Goal: Navigation & Orientation: Find specific page/section

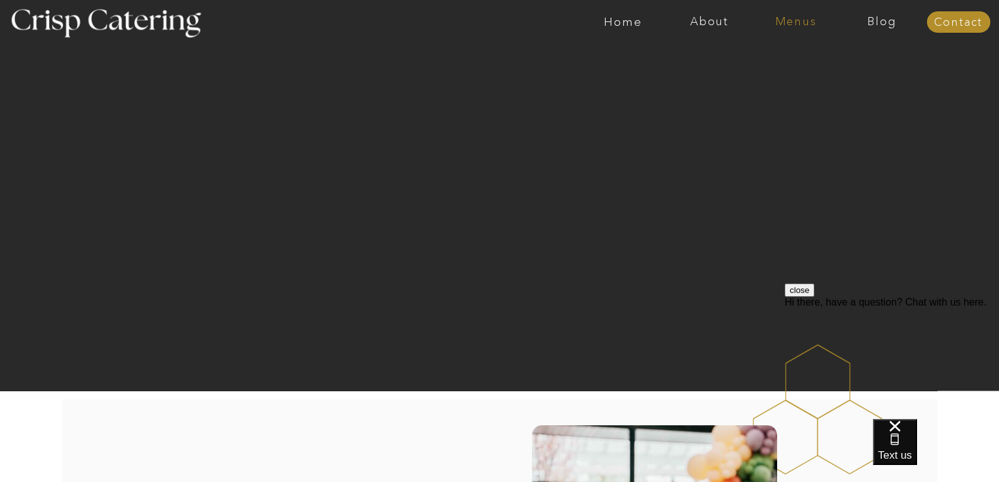
click at [784, 25] on nav "Menus" at bounding box center [796, 22] width 86 height 13
click at [778, 74] on nav "Winter (Sep-Feb)" at bounding box center [794, 74] width 103 height 12
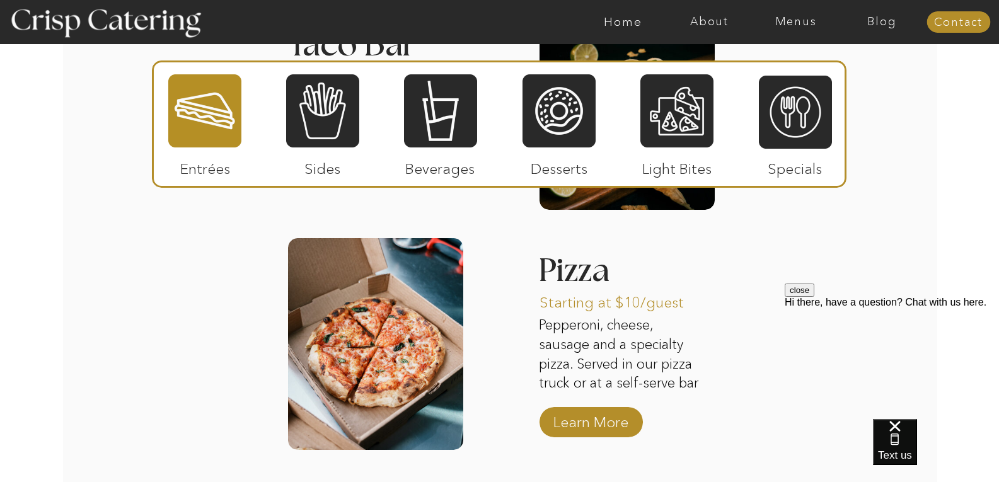
scroll to position [1965, 0]
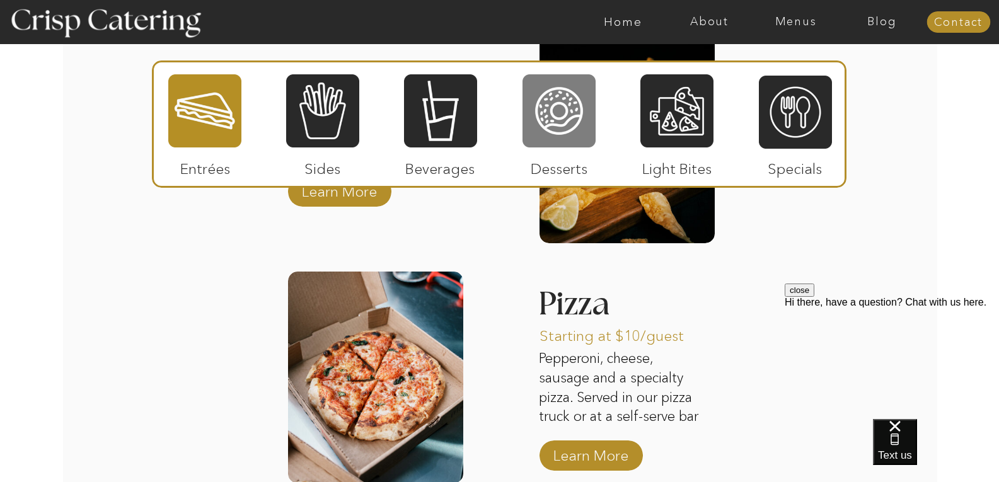
click at [558, 139] on div at bounding box center [559, 111] width 73 height 76
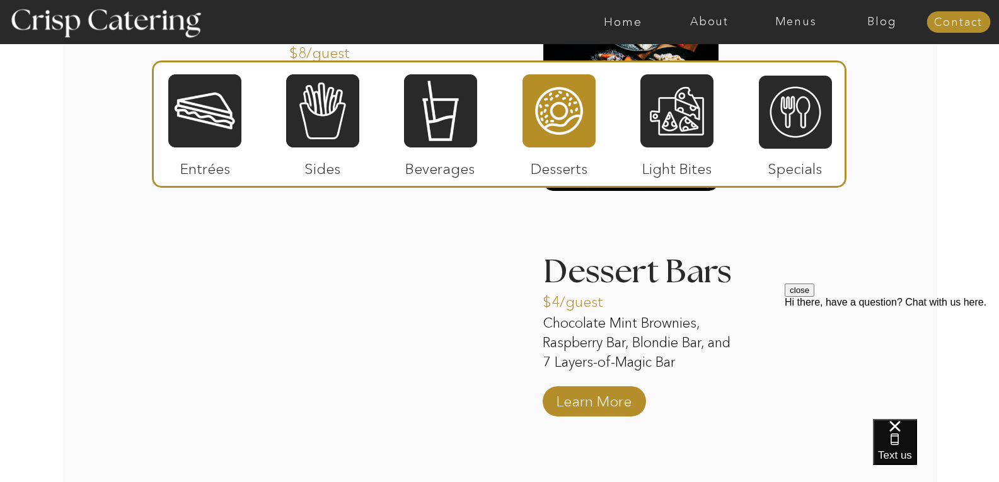
scroll to position [2028, 0]
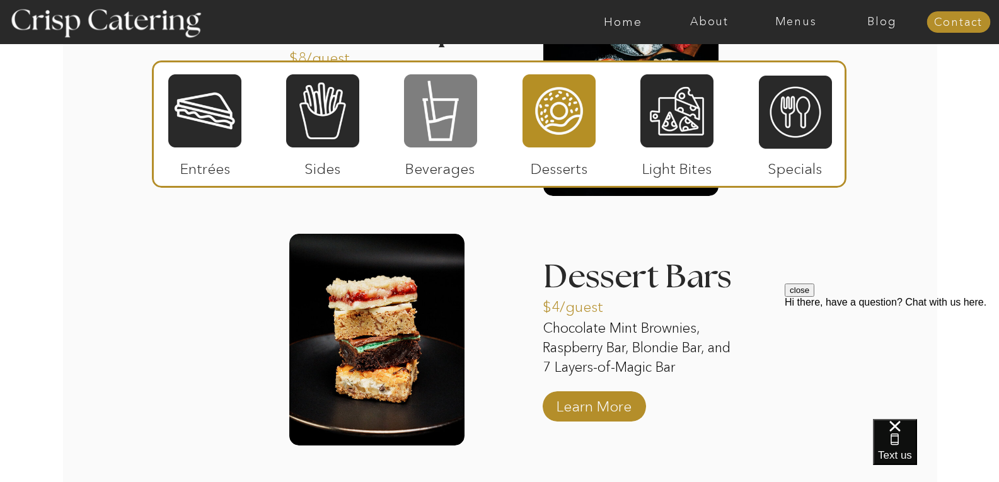
click at [444, 136] on div at bounding box center [440, 111] width 73 height 76
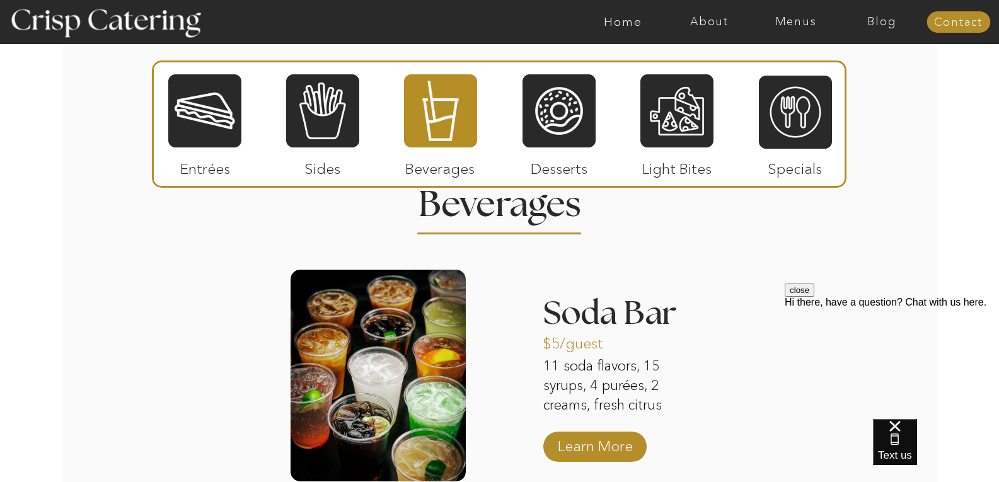
scroll to position [1524, 0]
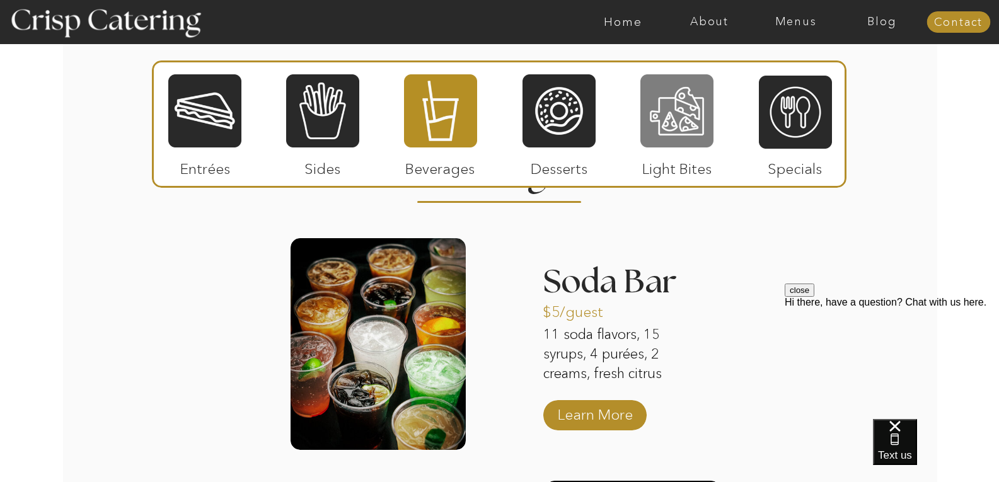
click at [681, 134] on div at bounding box center [676, 111] width 73 height 76
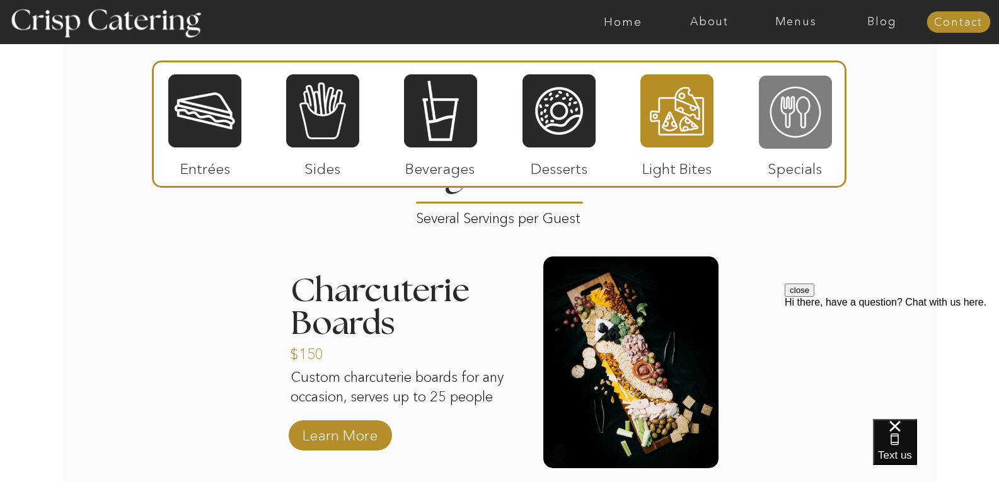
click at [803, 134] on div at bounding box center [795, 112] width 73 height 76
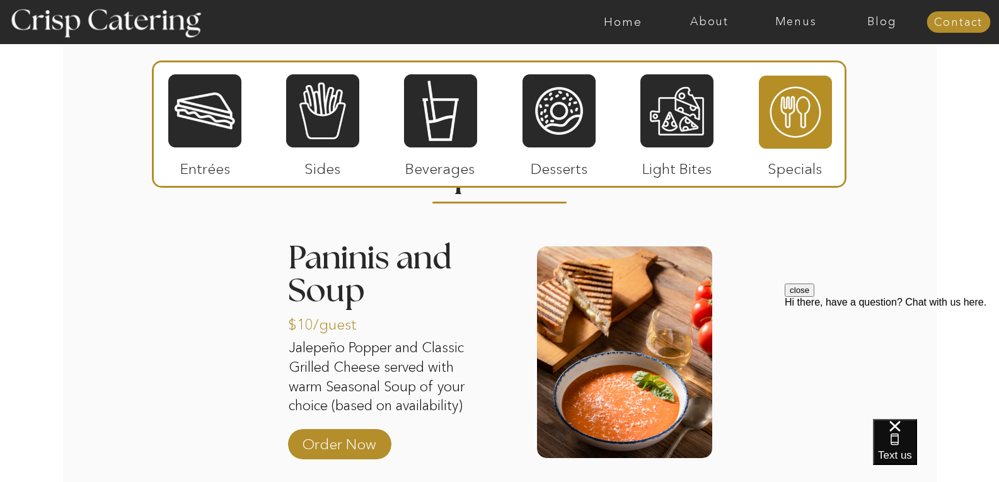
click at [375, 119] on div at bounding box center [499, 124] width 695 height 127
click at [330, 127] on div at bounding box center [322, 111] width 73 height 76
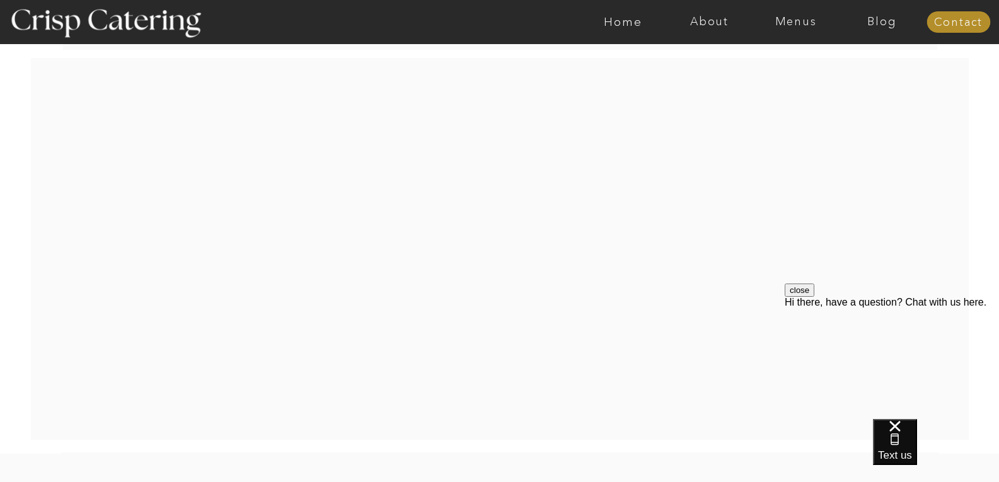
scroll to position [2722, 0]
